Goal: Navigation & Orientation: Find specific page/section

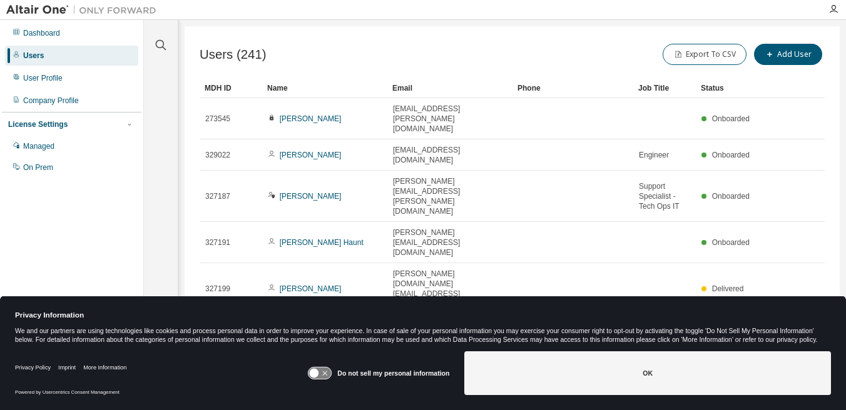
click at [332, 372] on icon at bounding box center [319, 374] width 23 height 12
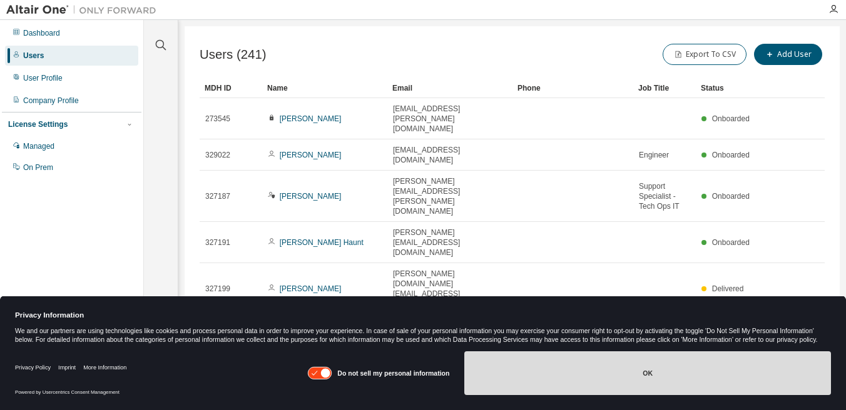
click at [540, 370] on button "OK" at bounding box center [647, 374] width 367 height 44
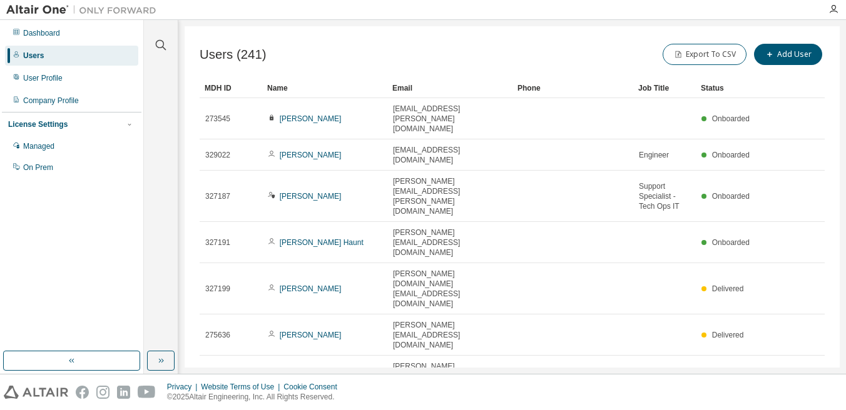
click at [40, 53] on div "Users" at bounding box center [33, 56] width 21 height 10
click at [49, 147] on div "Managed" at bounding box center [38, 146] width 31 height 10
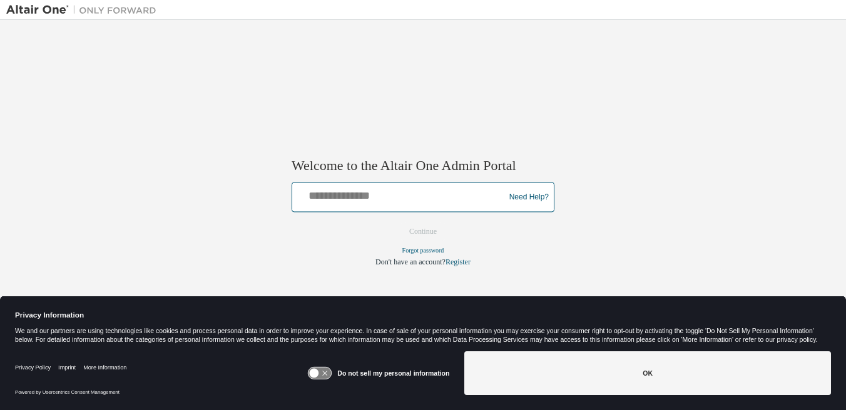
click at [328, 193] on input "text" at bounding box center [400, 195] width 206 height 18
type input "**********"
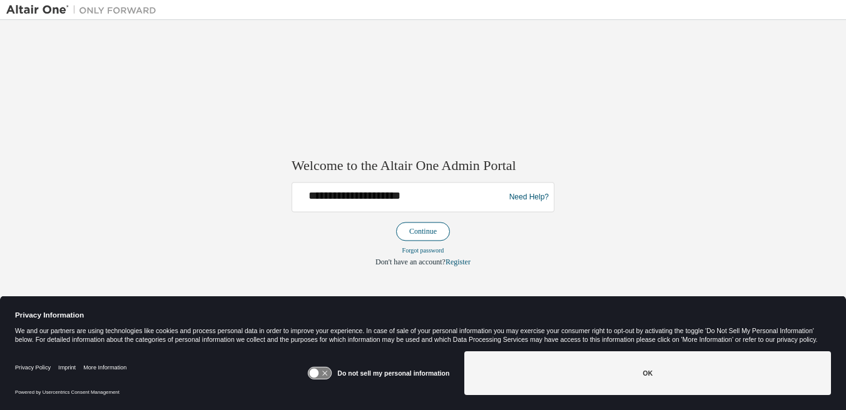
click at [424, 231] on button "Continue" at bounding box center [423, 232] width 54 height 19
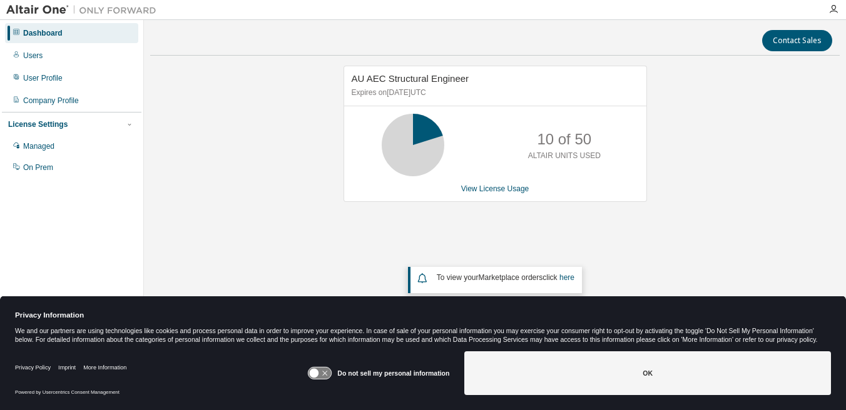
click at [833, 306] on div "Privacy Information We and our partners are using technologies like cookies and…" at bounding box center [423, 322] width 846 height 50
click at [323, 370] on icon at bounding box center [319, 374] width 23 height 12
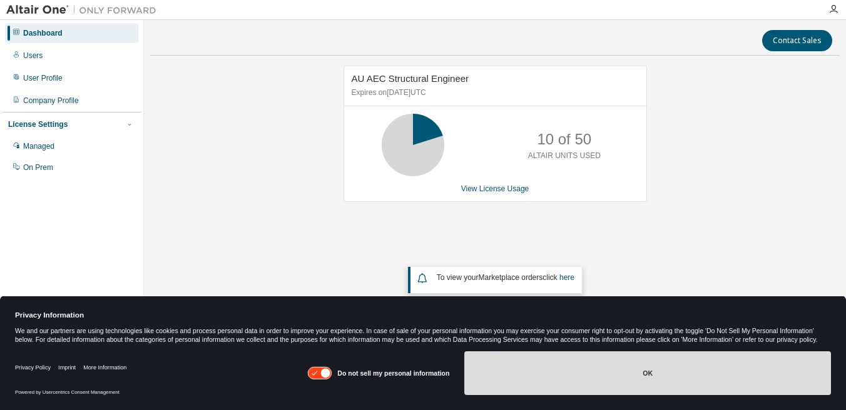
click at [514, 357] on button "OK" at bounding box center [647, 374] width 367 height 44
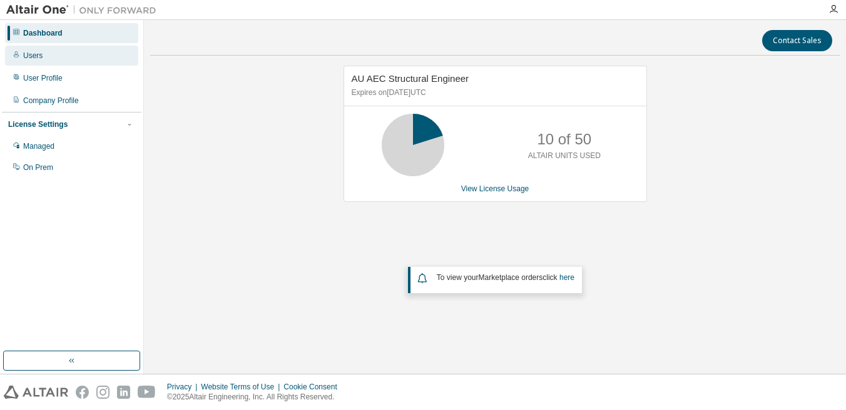
click at [33, 57] on div "Users" at bounding box center [32, 56] width 19 height 10
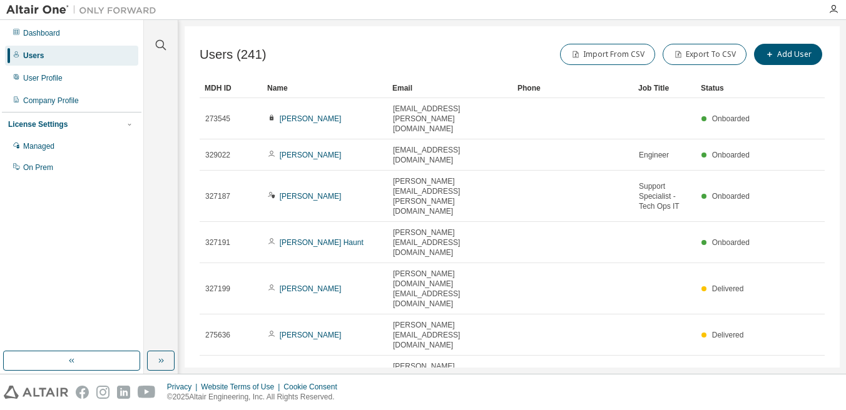
click at [297, 56] on div "Users (241) Import From CSV Export To CSV Add User" at bounding box center [512, 54] width 625 height 26
click at [43, 143] on div "Managed" at bounding box center [38, 146] width 31 height 10
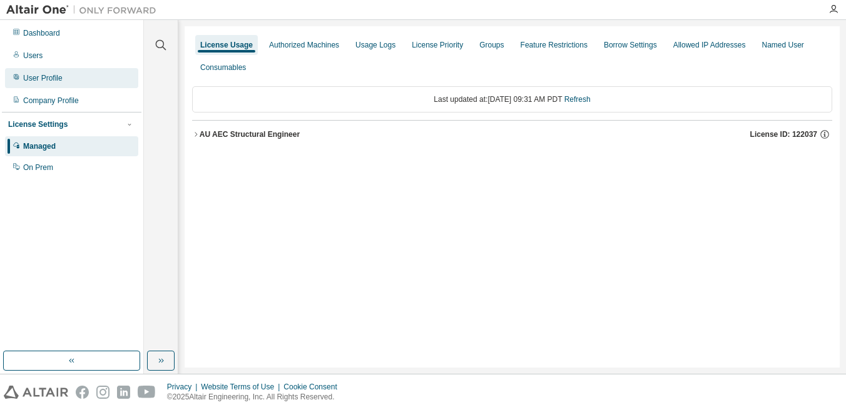
click at [49, 78] on div "User Profile" at bounding box center [42, 78] width 39 height 10
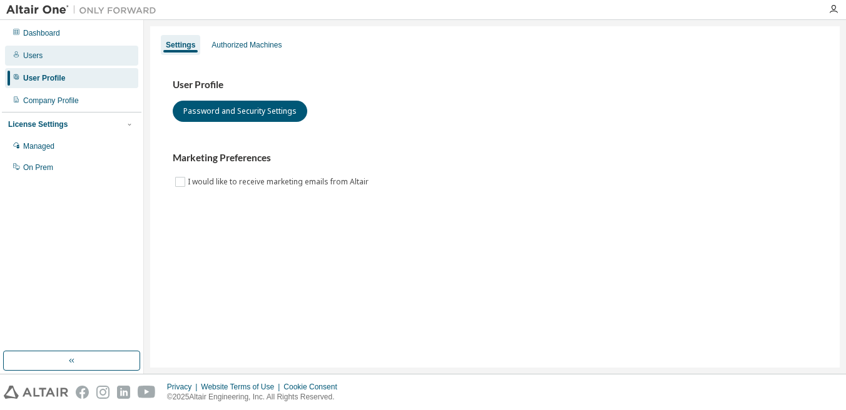
click at [47, 63] on div "Users" at bounding box center [71, 56] width 133 height 20
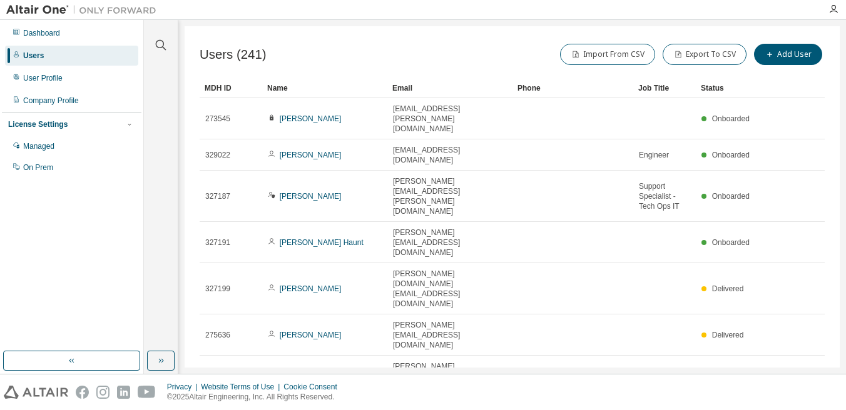
click at [367, 58] on div "Users (241) Import From CSV Export To CSV Add User" at bounding box center [512, 54] width 625 height 26
click at [428, 56] on div "Users (241) Import From CSV Export To CSV Add User" at bounding box center [512, 54] width 625 height 26
click at [464, 54] on div "Users (241) Import From CSV Export To CSV Add User" at bounding box center [512, 54] width 625 height 26
